Goal: Ask a question: Seek information or help from site administrators or community

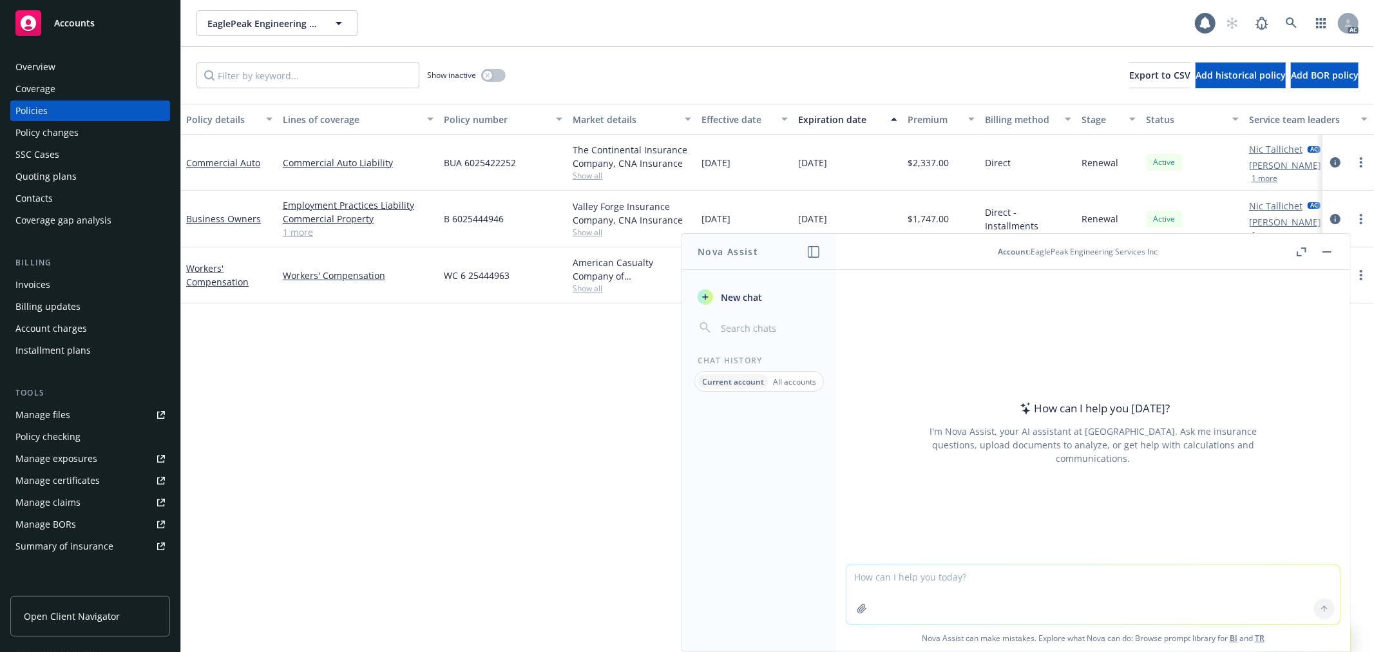
click at [1002, 583] on textarea at bounding box center [1093, 594] width 493 height 59
paste textarea "咱们早上尽量把quote的数量在task assign tool 上填一下，不准也没关系，这样可以看看regular的工作量，如果不够要提前给他们安排。"
type textarea "翻译：咱们早上尽量把quote的数量在task assign tool 上填一下，不准也没关系，这样可以看看regular的工作量，如果不够要提前给他们安排。"
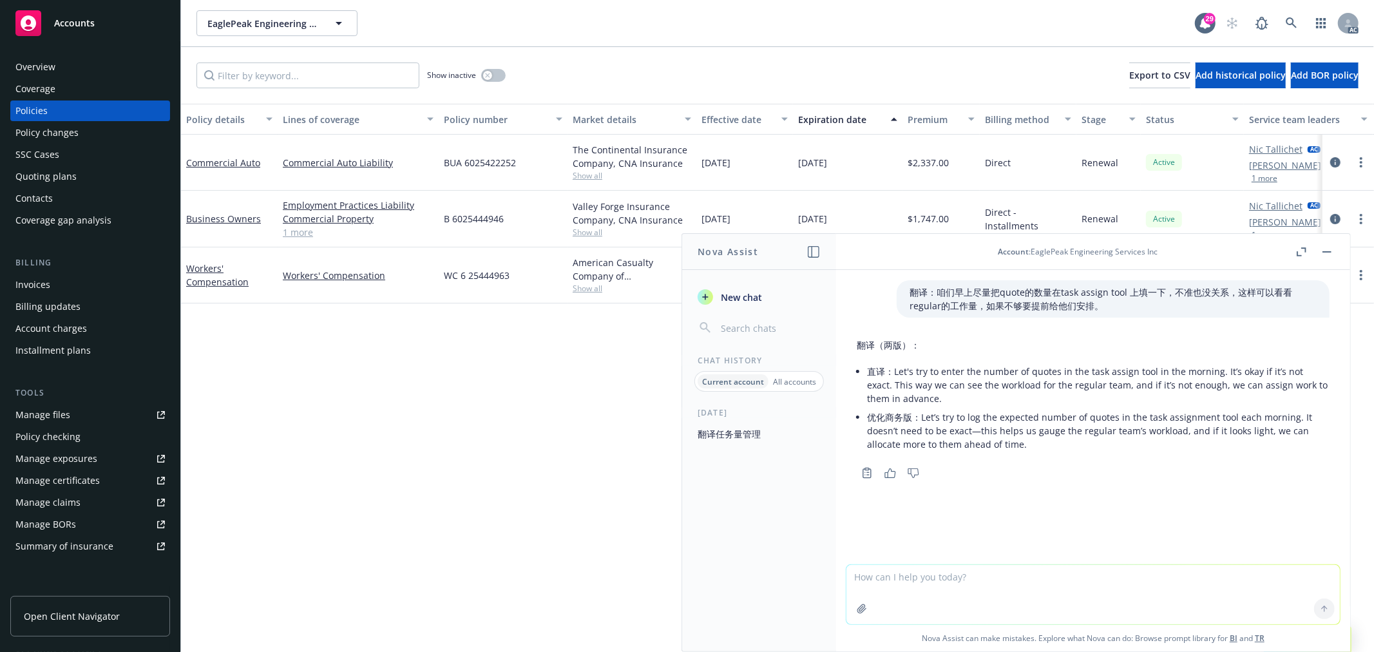
click at [914, 393] on li "直译：Let's try to enter the number of quotes in the task assign tool in the morni…" at bounding box center [1098, 385] width 463 height 46
click at [1029, 445] on li "优化商务版：Let’s try to log the expected number of quotes in the task assignment too…" at bounding box center [1098, 431] width 463 height 46
click at [1037, 445] on li "优化商务版：Let’s try to log the expected number of quotes in the task assignment too…" at bounding box center [1098, 431] width 463 height 46
click at [857, 608] on icon "button" at bounding box center [861, 608] width 8 height 8
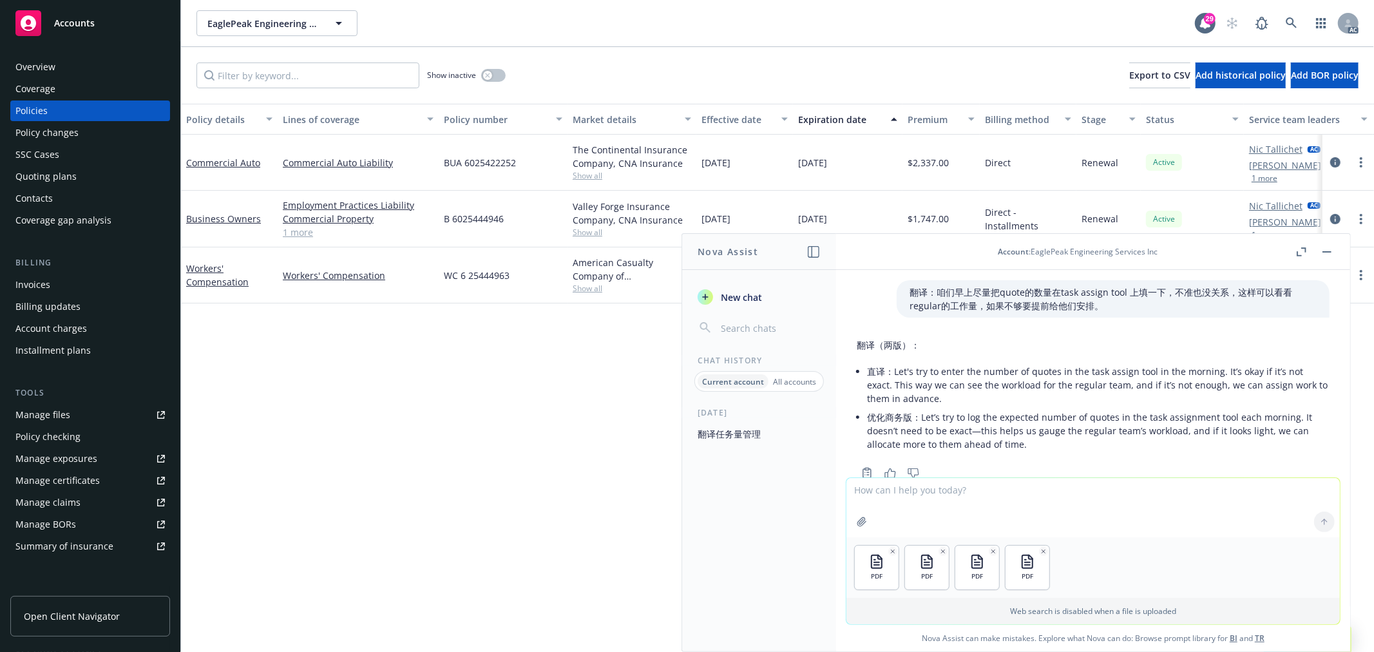
click at [932, 512] on textarea at bounding box center [1093, 507] width 493 height 59
click at [937, 510] on textarea at bounding box center [1093, 507] width 493 height 59
click at [925, 499] on textarea at bounding box center [1093, 507] width 493 height 59
paste textarea "the client was able to get [PERSON_NAME] updated for us. Can you please ensure …"
drag, startPoint x: 1044, startPoint y: 488, endPoint x: 743, endPoint y: 467, distance: 301.6
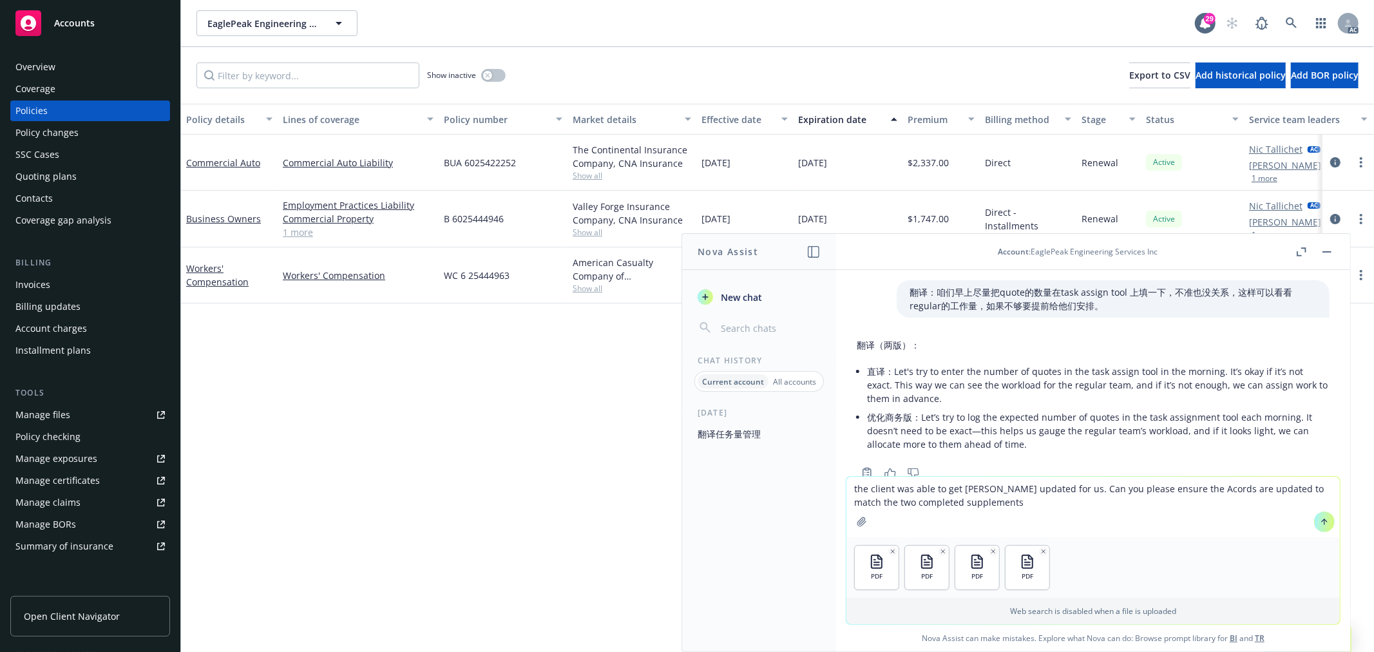
click at [836, 467] on div "Nova Assist New chat Chat History Current account All accounts [DATE] 翻译任务量管理 A…" at bounding box center [1093, 442] width 515 height 419
click at [919, 488] on textarea "Can you please ensure the Acords are updated to match the two completed supplem…" at bounding box center [1093, 507] width 493 height 61
click at [1136, 490] on textarea "Can you please check if there is any information in the Acords are updated to m…" at bounding box center [1093, 507] width 493 height 61
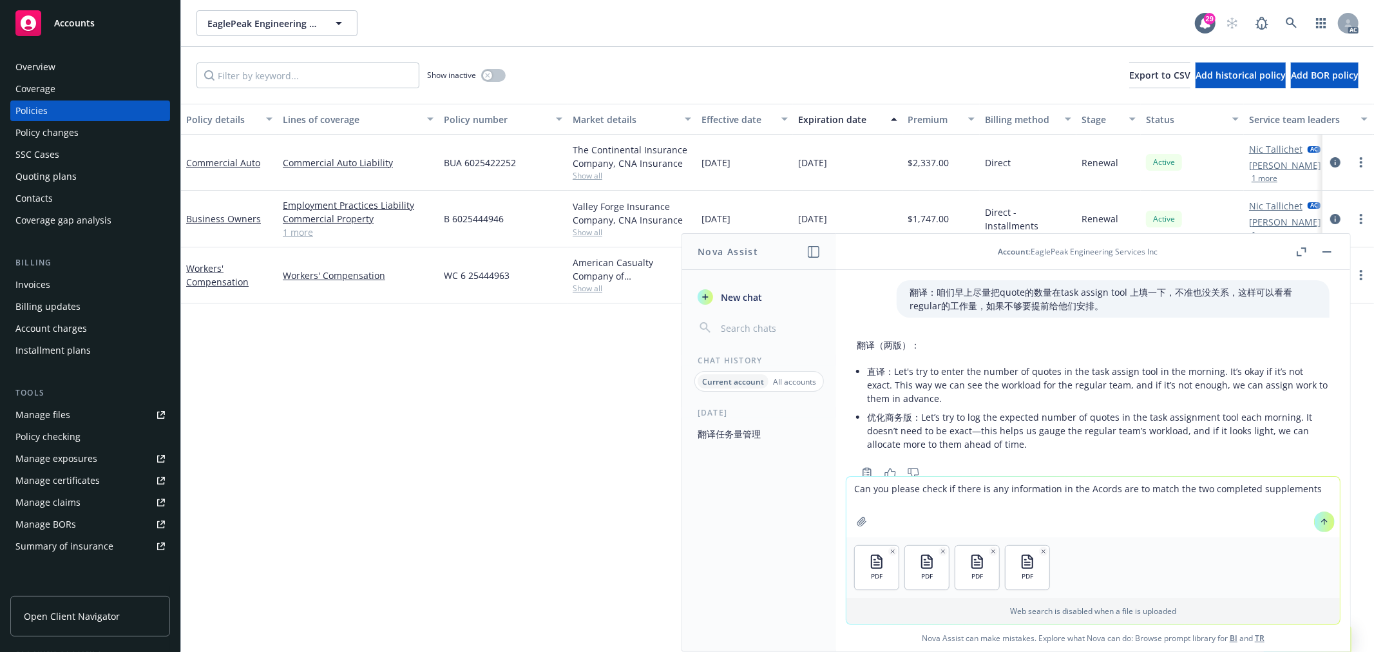
paste textarea "the client was able to get [PERSON_NAME] updated for us. Can you please ensure …"
click at [852, 485] on textarea "the client was able to get [PERSON_NAME] updated for us. Can you please ensure …" at bounding box center [1093, 507] width 493 height 61
click at [1078, 499] on textarea "这是AM给我的任务“the client was able to get [PERSON_NAME] updated for us. Can you plea…" at bounding box center [1093, 507] width 493 height 61
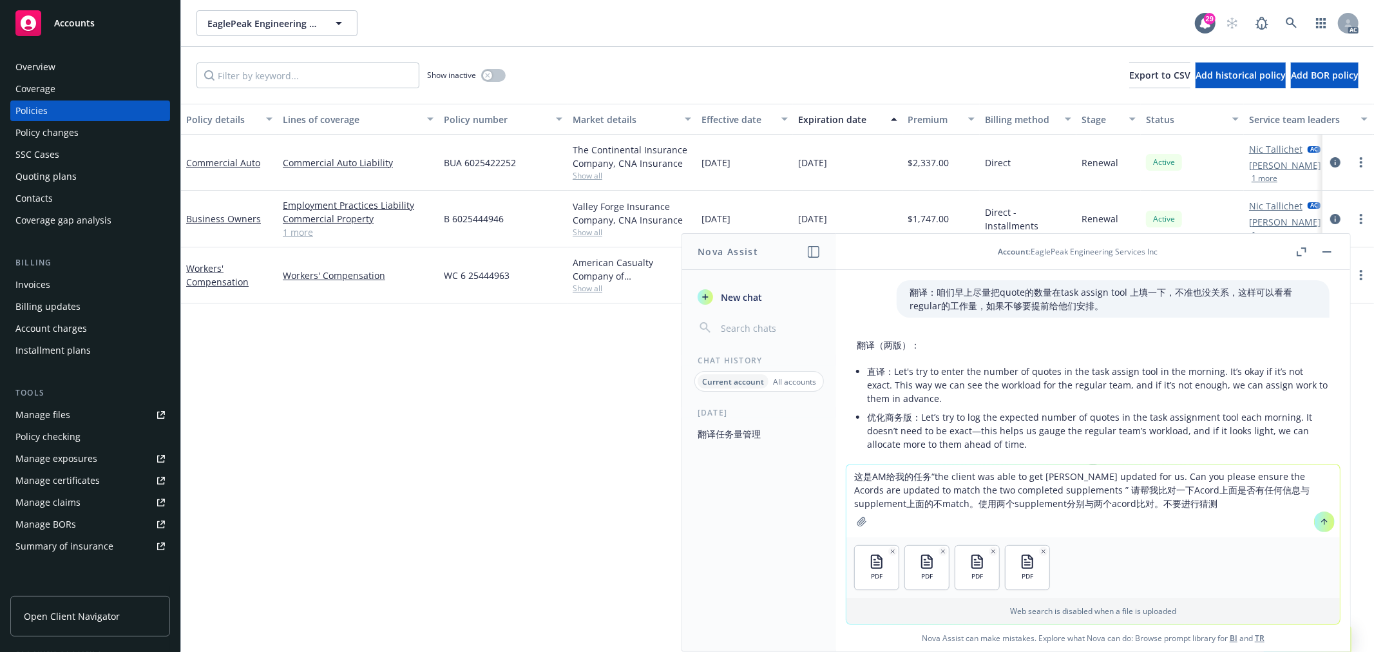
type textarea "这是AM给我的任务“the client was able to get [PERSON_NAME] updated for us. Can you plea…"
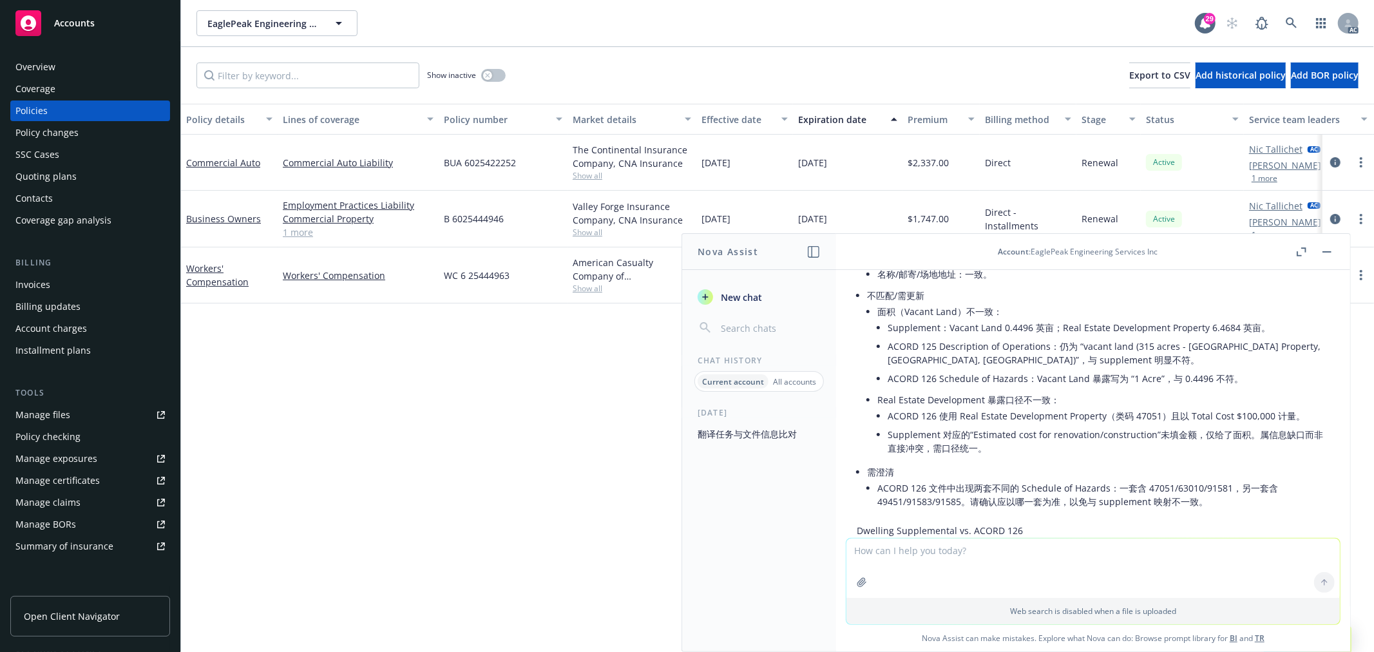
scroll to position [572, 0]
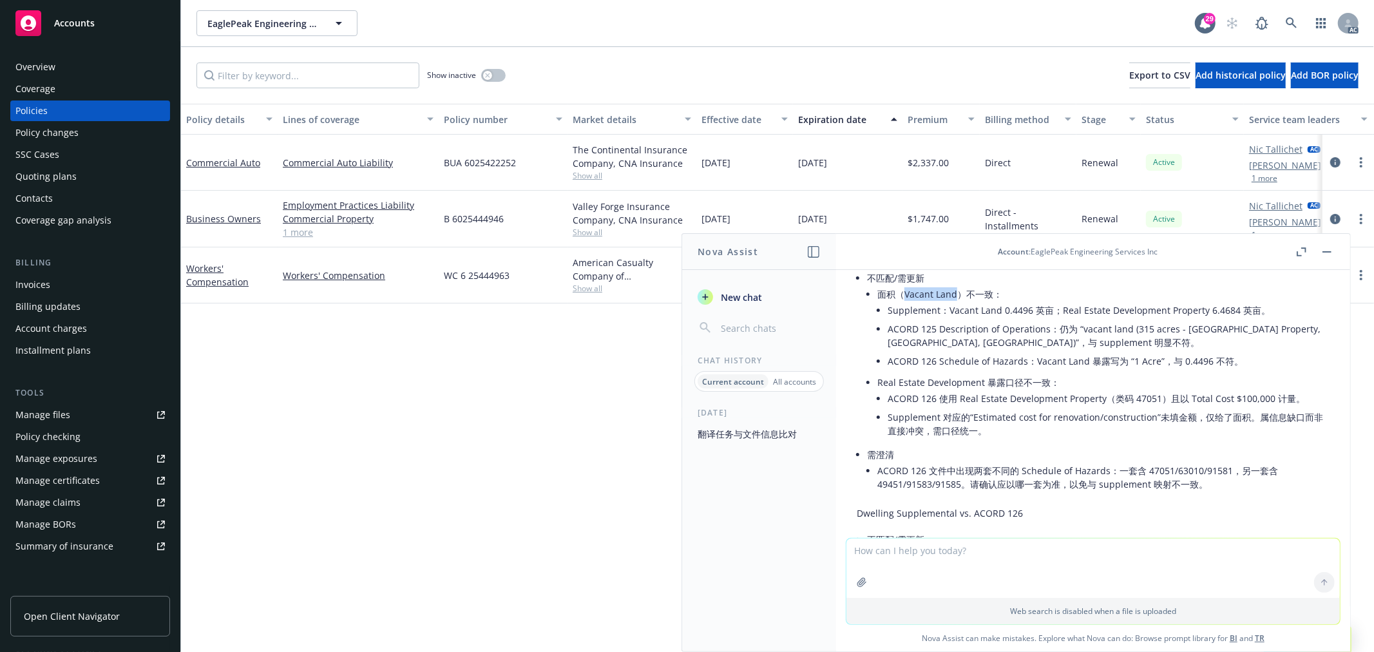
drag, startPoint x: 955, startPoint y: 305, endPoint x: 906, endPoint y: 305, distance: 49.0
click at [906, 305] on li "面积（Vacant Land）不一致： Supplement：Vacant Land 0.4496 英亩；Real Estate Development Pr…" at bounding box center [1103, 329] width 452 height 88
copy li "Vacant Land"
click at [986, 551] on textarea at bounding box center [1093, 568] width 493 height 59
paste textarea "Vacant Land"
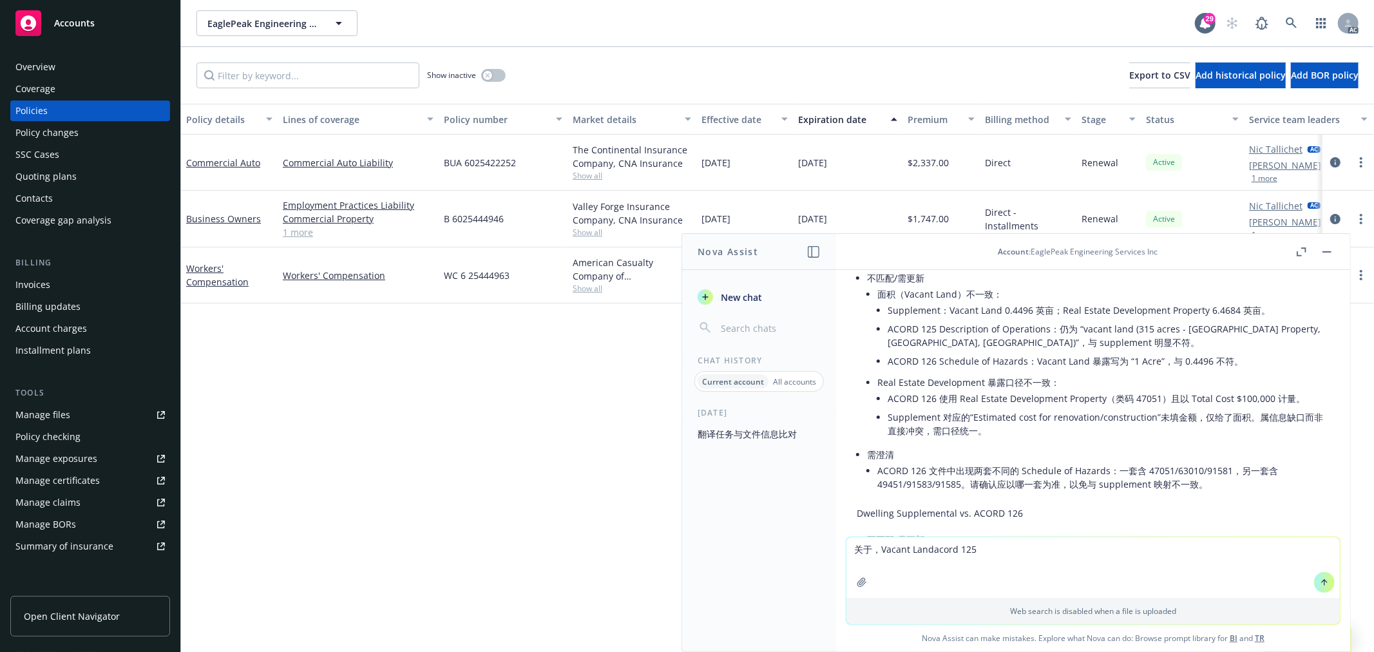
click at [929, 550] on textarea "关于，Vacant Landacord 125" at bounding box center [1093, 567] width 493 height 61
click at [993, 551] on textarea "关于，Vacant Land acord 125" at bounding box center [1093, 567] width 493 height 61
type textarea "关于，Vacant Land acord 125应该如何更新"
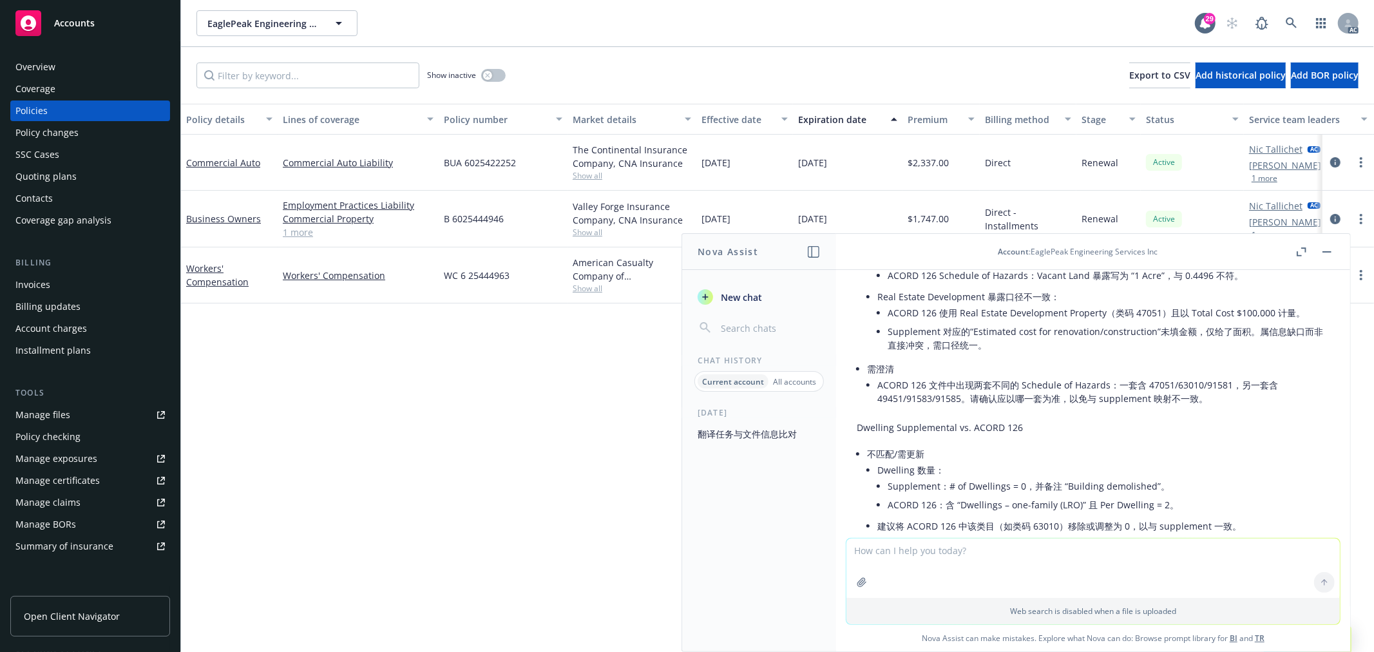
scroll to position [586, 0]
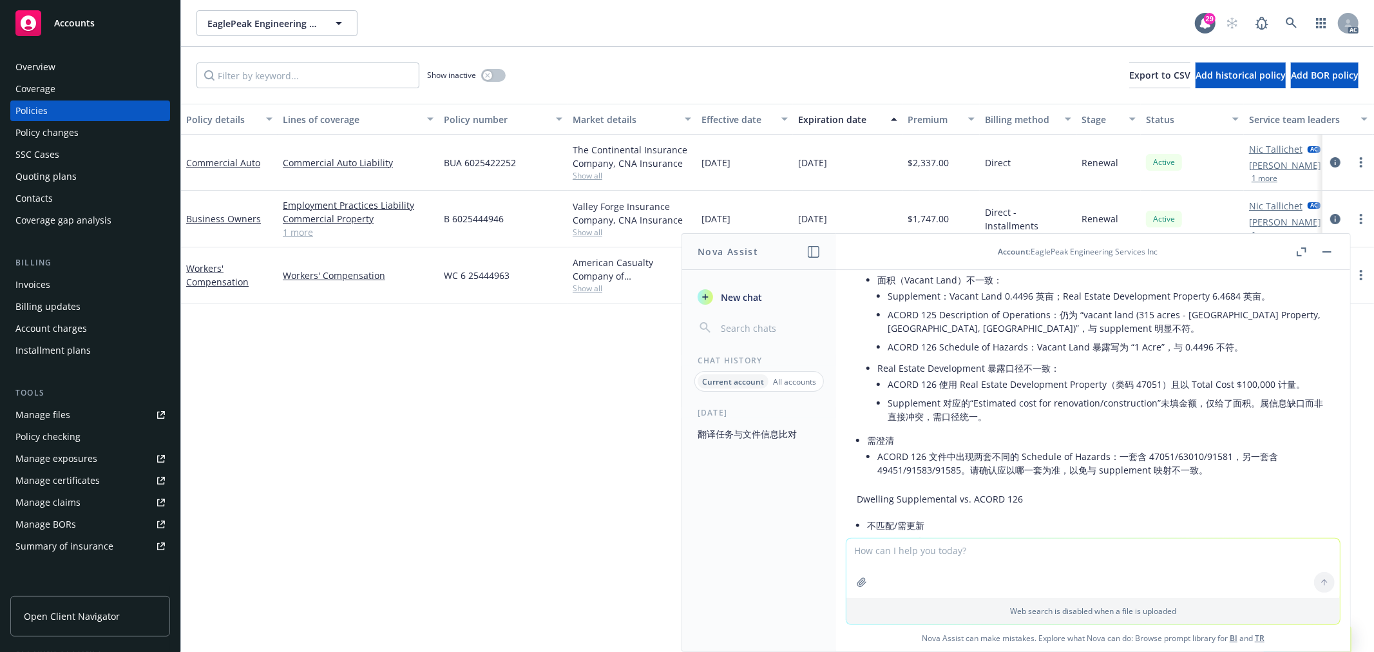
click at [901, 546] on textarea at bounding box center [1093, 568] width 493 height 59
type textarea "翻译，如果可以的话，可以把这个case当成紧急的case吗？"
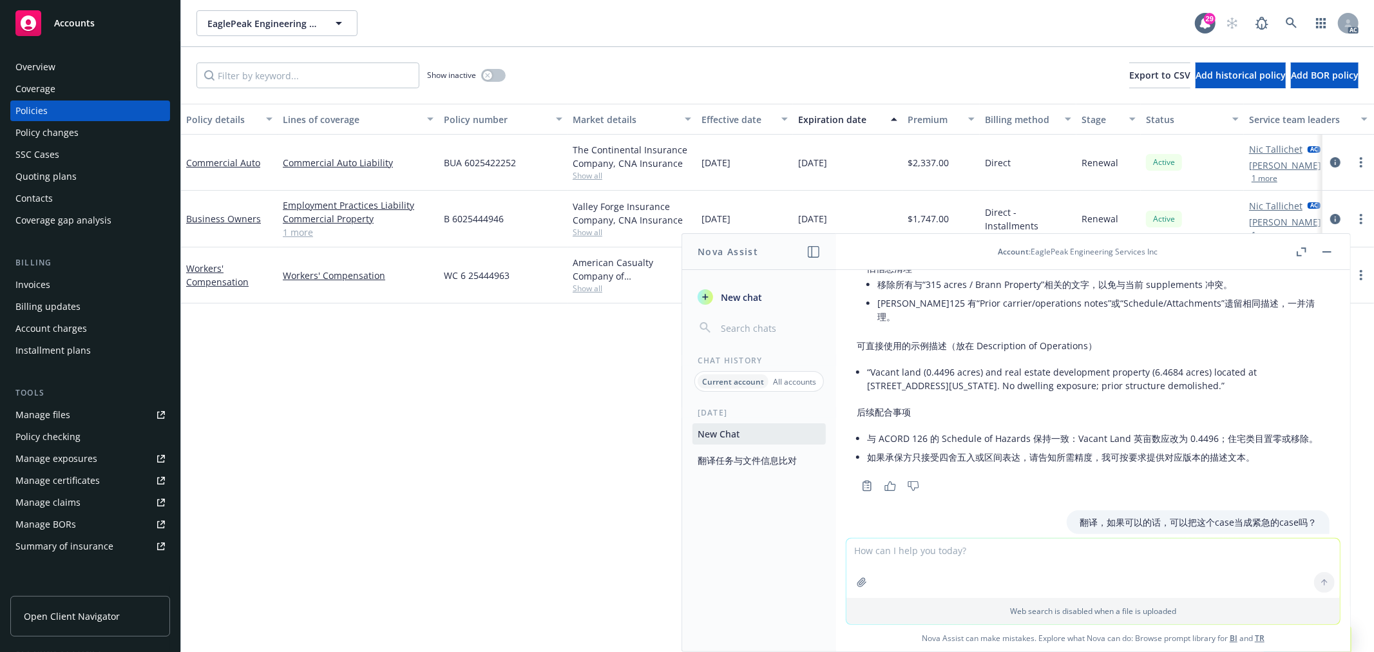
scroll to position [1953, 0]
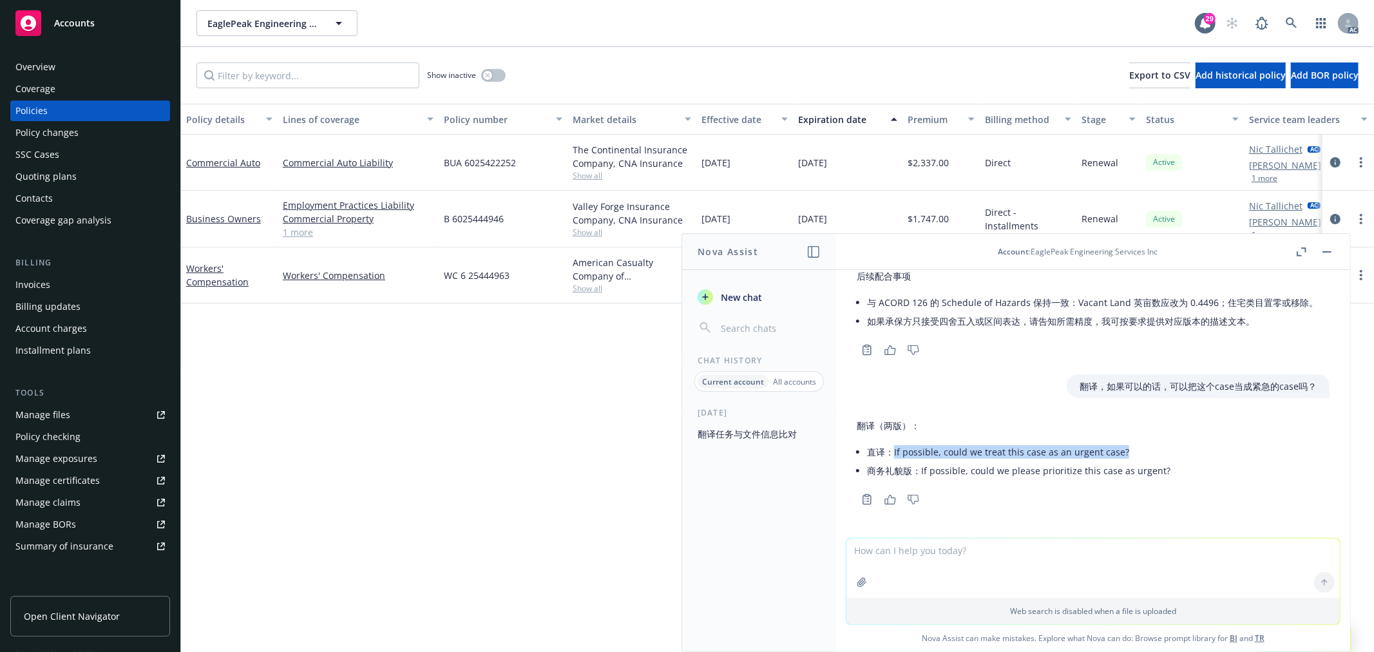
drag, startPoint x: 1142, startPoint y: 445, endPoint x: 894, endPoint y: 452, distance: 248.8
click at [894, 452] on li "直译：If possible, could we treat this case as an urgent case?" at bounding box center [1018, 452] width 303 height 19
drag, startPoint x: 1166, startPoint y: 466, endPoint x: 920, endPoint y: 475, distance: 246.2
click at [920, 475] on div "翻译（两版）： 直译：If possible, could we treat this case as an urgent case? 商务礼貌版：If po…" at bounding box center [1093, 450] width 473 height 72
copy li "If possible, could we please prioritize this case as urgent?"
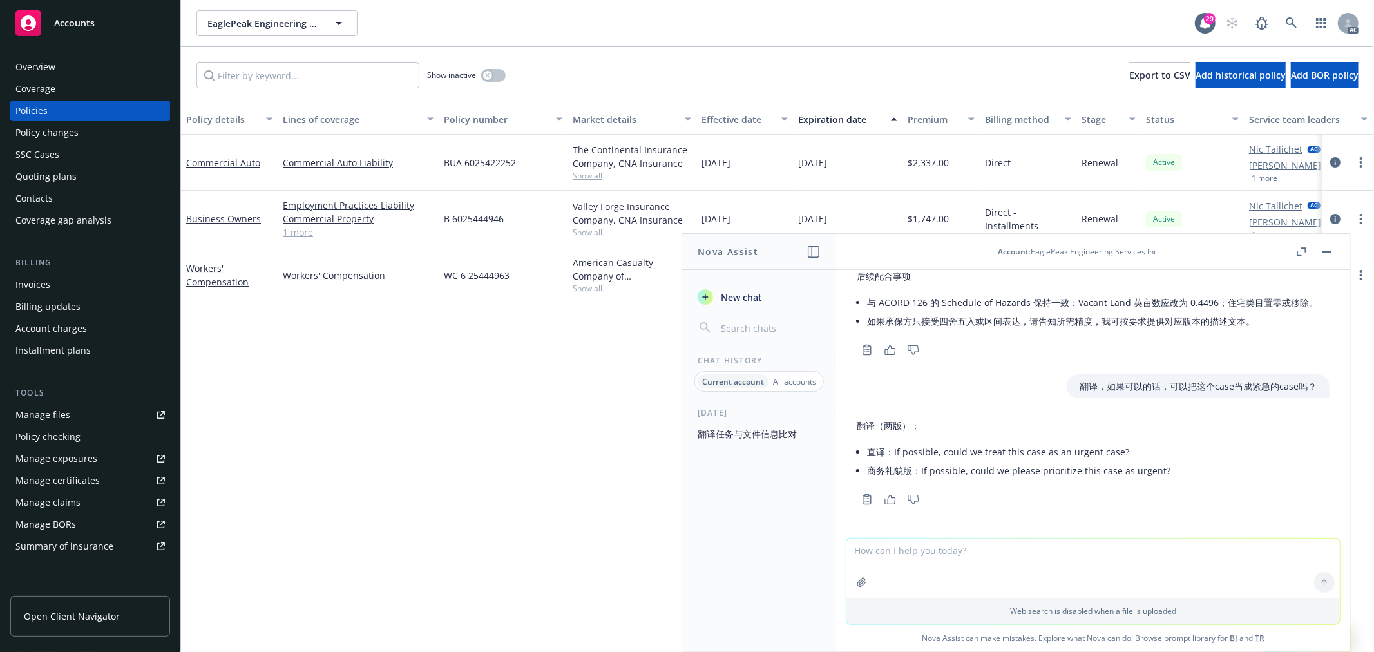
click at [974, 564] on textarea at bounding box center [1093, 568] width 493 height 59
type textarea "翻译如果[DATE]能完成最好了，非常感谢"
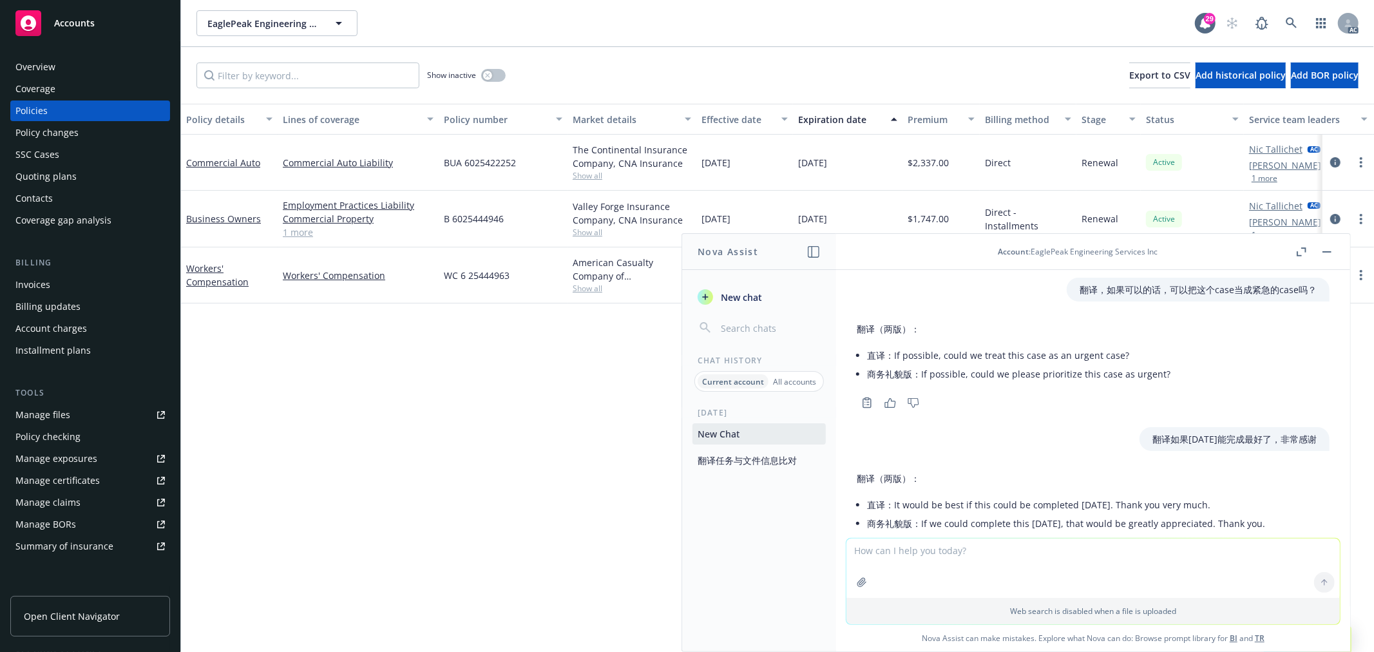
scroll to position [2102, 0]
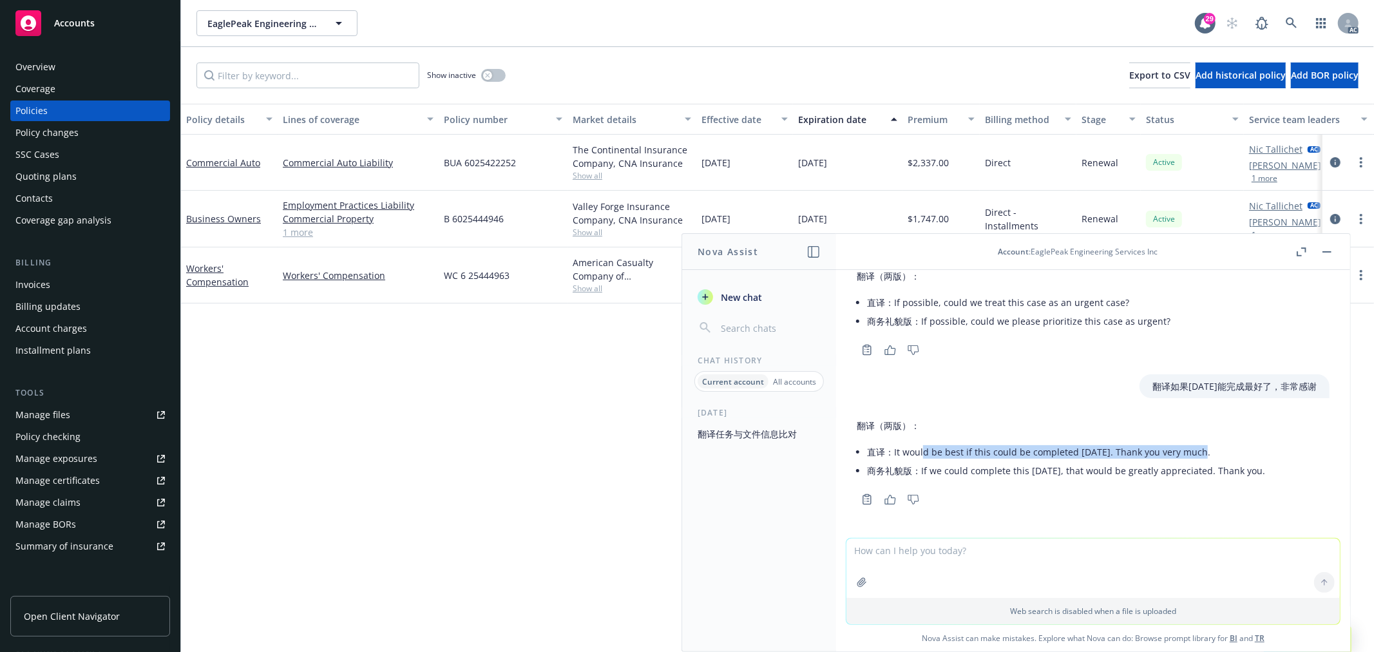
drag, startPoint x: 1203, startPoint y: 448, endPoint x: 924, endPoint y: 449, distance: 279.0
click at [924, 449] on li "直译：It would be best if this could be completed [DATE]. Thank you very much." at bounding box center [1066, 452] width 398 height 19
drag, startPoint x: 1267, startPoint y: 468, endPoint x: 919, endPoint y: 468, distance: 348.5
click at [919, 468] on div "翻译（两版）： 直译：It would be best if this could be completed [DATE]. Thank you very m…" at bounding box center [1093, 450] width 473 height 72
copy li "If we could complete this [DATE], that would be greatly appreciated. Thank you."
